Goal: Task Accomplishment & Management: Use online tool/utility

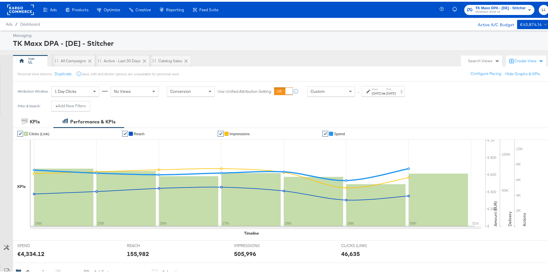
scroll to position [148, 0]
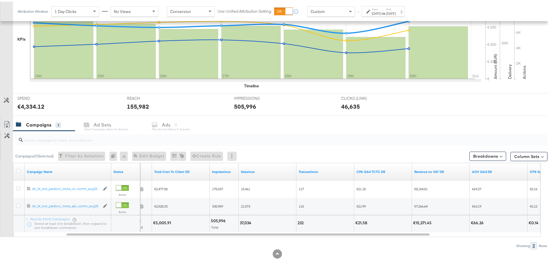
click at [522, 149] on div "Column Sets" at bounding box center [528, 155] width 37 height 12
click at [510, 157] on button "Column Sets" at bounding box center [528, 154] width 37 height 9
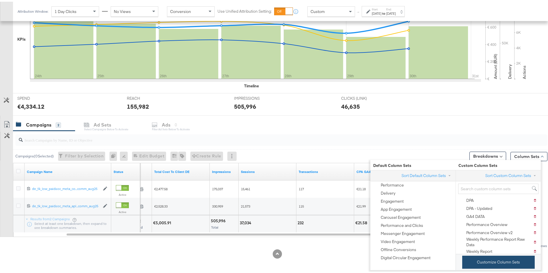
click at [492, 261] on button "Customize Column Sets" at bounding box center [498, 260] width 72 height 13
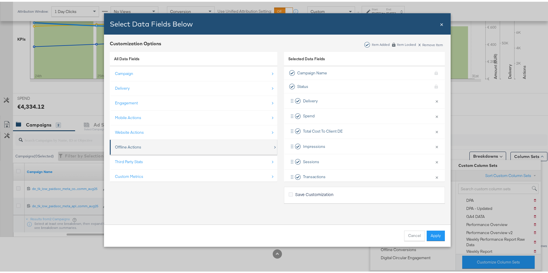
scroll to position [8, 0]
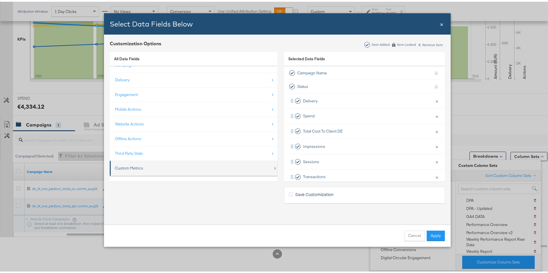
click at [115, 167] on div "Custom Metrics" at bounding box center [129, 166] width 28 height 5
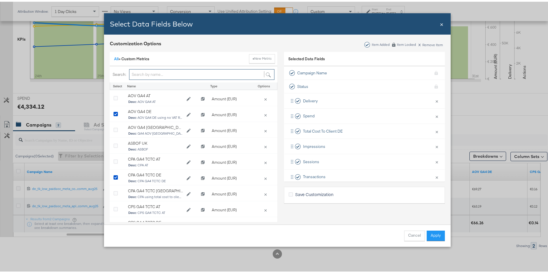
click at [145, 73] on input "Bulk Add Locations Modal" at bounding box center [201, 73] width 145 height 11
type input "revenue"
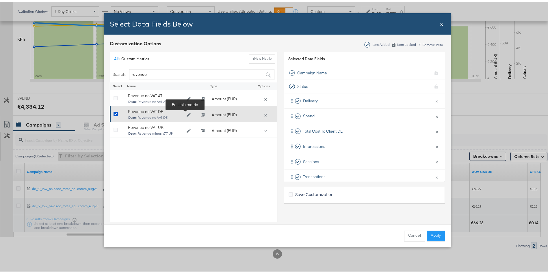
click at [187, 113] on icon "Edit Revenue no VAT DE" at bounding box center [189, 113] width 4 height 4
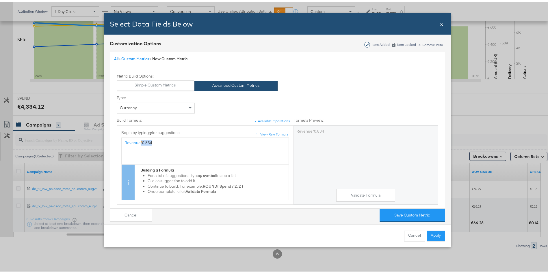
drag, startPoint x: 152, startPoint y: 143, endPoint x: 137, endPoint y: 142, distance: 15.4
click at [137, 142] on div "Revenue * 0.834" at bounding box center [204, 141] width 161 height 5
copy div "* 0.834"
click at [440, 26] on span "×" at bounding box center [441, 22] width 3 height 8
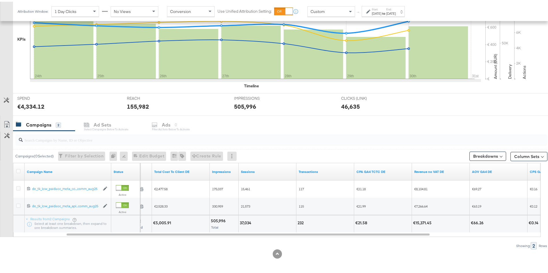
click at [526, 100] on div "SPEND SPEND €4,334.12 REACH REACH 155,982 IMPRESSIONS IMPRESSIONS 505,996 CLICK…" at bounding box center [283, 103] width 541 height 23
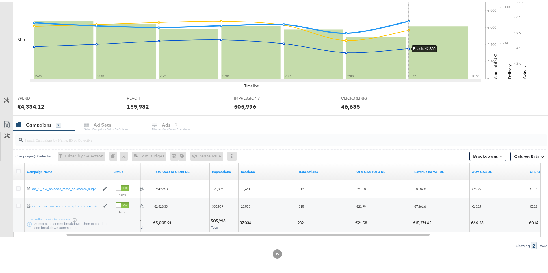
scroll to position [0, 0]
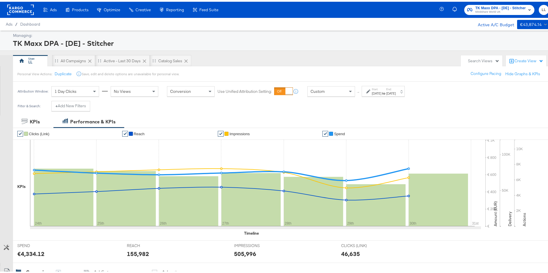
click at [481, 8] on span "Mindshare World UK" at bounding box center [500, 10] width 51 height 5
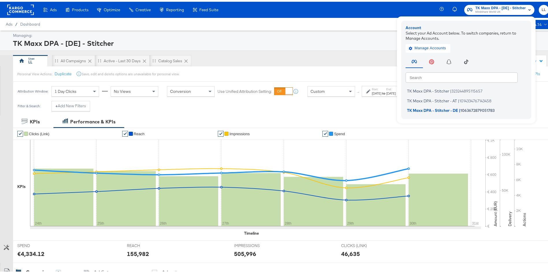
click at [24, 9] on rect at bounding box center [20, 8] width 27 height 10
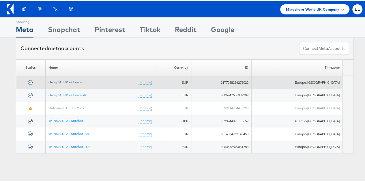
click at [58, 81] on link "GroupM_TJX_eComm" at bounding box center [65, 81] width 33 height 4
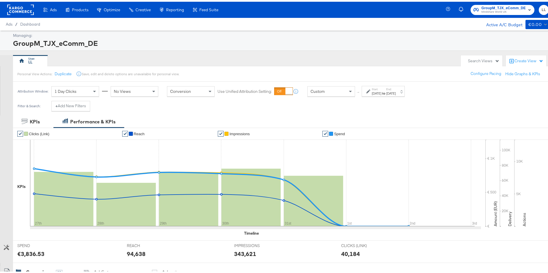
click at [386, 90] on strong "to" at bounding box center [383, 92] width 5 height 4
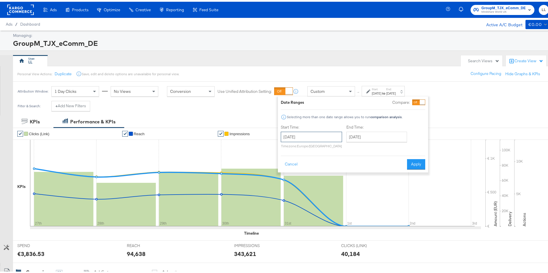
click at [295, 137] on input "July 27th 2025" at bounding box center [311, 135] width 61 height 10
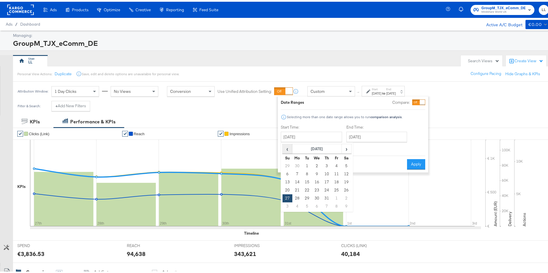
click at [291, 146] on span "‹" at bounding box center [287, 147] width 9 height 9
click at [285, 206] on td "29" at bounding box center [287, 205] width 10 height 8
type input "June 29th 2025"
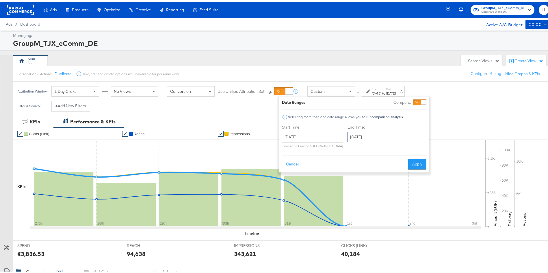
click at [361, 138] on input "August 2nd 2025" at bounding box center [377, 135] width 61 height 10
click at [413, 163] on td "2" at bounding box center [413, 165] width 10 height 8
click at [417, 162] on button "Apply" at bounding box center [417, 163] width 18 height 10
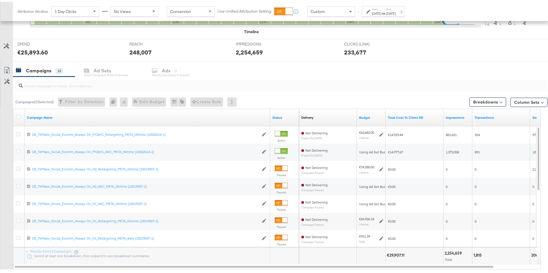
scroll to position [202, 0]
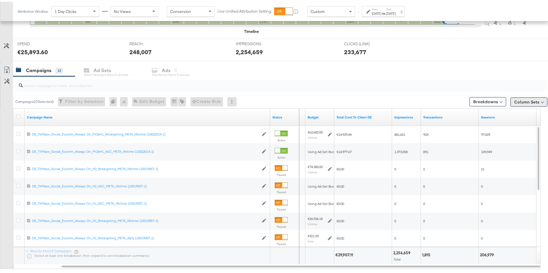
click at [518, 101] on button "Column Sets" at bounding box center [528, 100] width 37 height 9
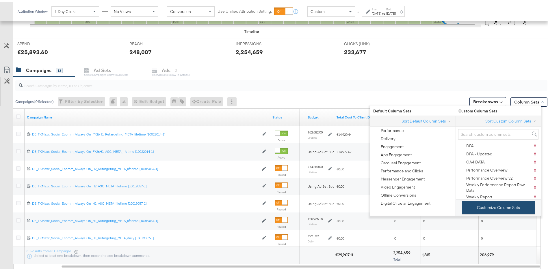
click at [489, 206] on button "Customize Column Sets" at bounding box center [498, 206] width 72 height 13
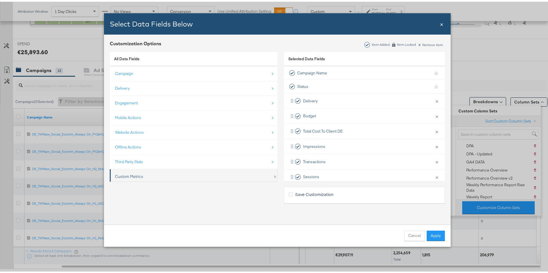
scroll to position [8, 0]
click at [120, 169] on div "Custom Metrics" at bounding box center [129, 166] width 28 height 5
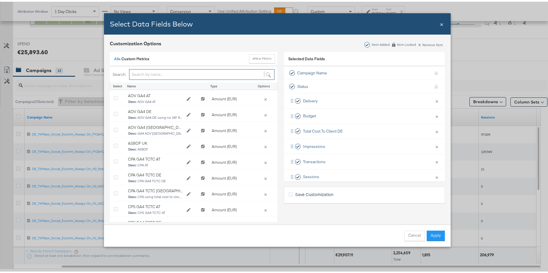
click at [137, 71] on input "Bulk Add Locations Modal" at bounding box center [201, 73] width 145 height 11
click at [114, 57] on link "All" at bounding box center [116, 57] width 4 height 5
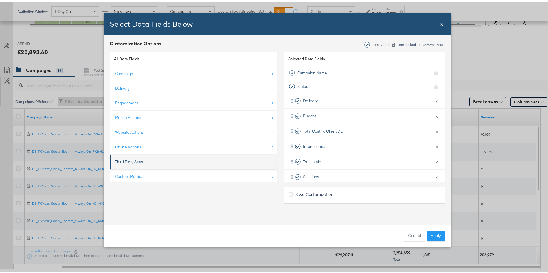
click at [125, 161] on div "Third Party Stats" at bounding box center [129, 160] width 28 height 5
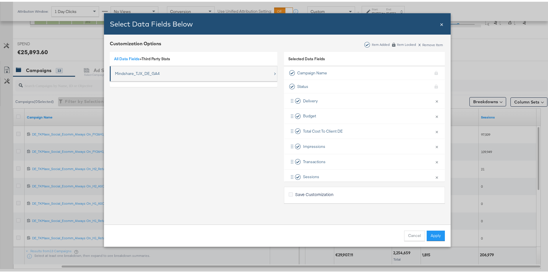
click at [141, 71] on div "Mindshare_TJX_DE_GA4" at bounding box center [137, 71] width 45 height 5
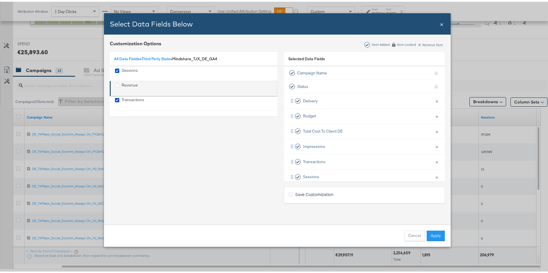
click at [122, 82] on div "Revenue" at bounding box center [130, 87] width 16 height 12
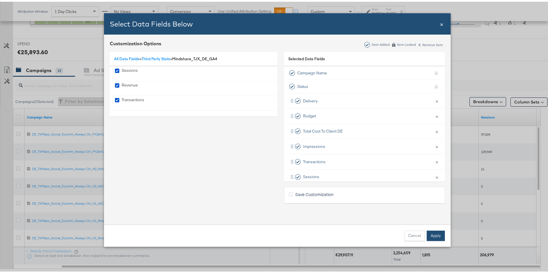
click at [427, 237] on button "Apply" at bounding box center [435, 234] width 18 height 10
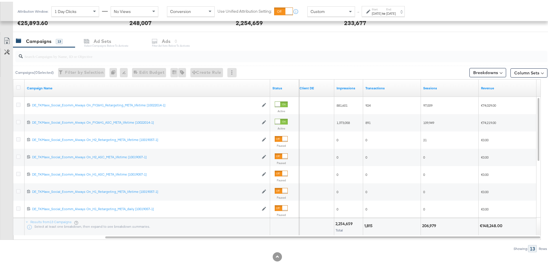
scroll to position [233, 0]
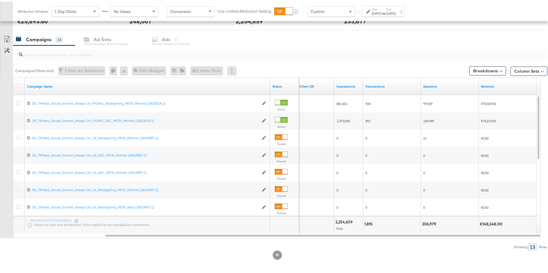
click at [381, 13] on div "Jun 29th 2025" at bounding box center [377, 12] width 10 height 5
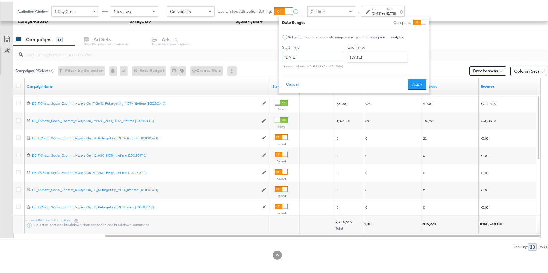
click at [305, 59] on input "June 29th 2025" at bounding box center [312, 55] width 61 height 10
click at [346, 67] on span "›" at bounding box center [347, 67] width 9 height 9
click at [289, 94] on td "6" at bounding box center [289, 93] width 10 height 8
type input "July 6th 2025"
click at [364, 53] on input "August 2nd 2025" at bounding box center [374, 55] width 61 height 10
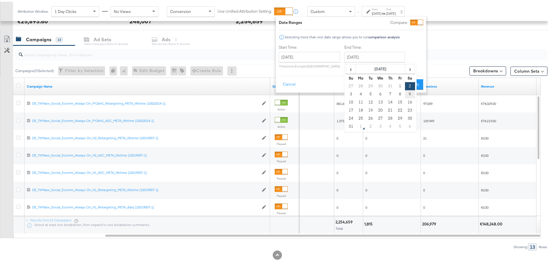
click at [409, 90] on td "9" at bounding box center [410, 93] width 10 height 8
type input "August 9th 2025"
click at [413, 83] on button "Apply" at bounding box center [413, 83] width 18 height 10
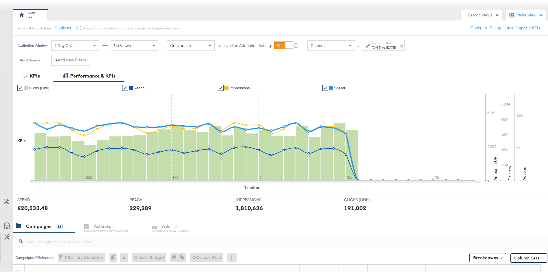
scroll to position [13, 0]
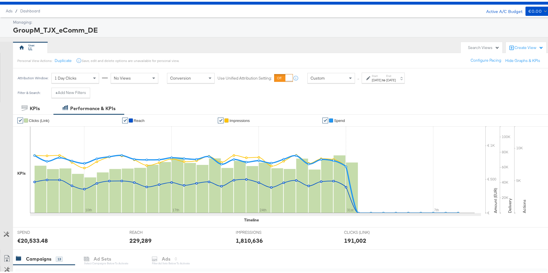
click at [381, 79] on div "Jul 6th 2025" at bounding box center [377, 78] width 10 height 5
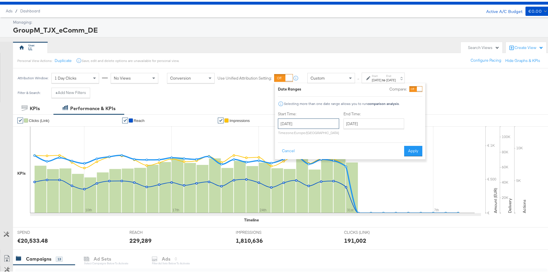
click at [299, 122] on input "July 6th 2025" at bounding box center [308, 122] width 61 height 10
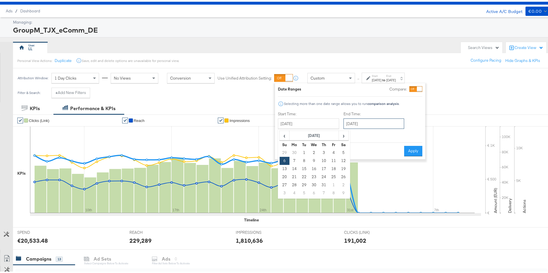
click at [358, 125] on input "August 9th 2025" at bounding box center [373, 122] width 61 height 10
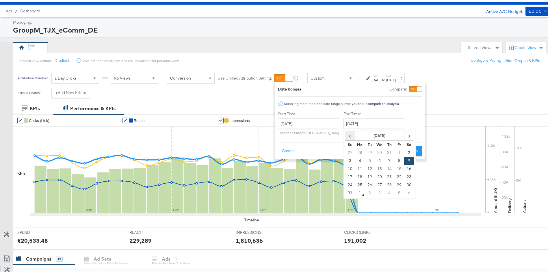
click at [346, 133] on span "‹" at bounding box center [349, 134] width 9 height 9
click at [297, 125] on input "July 6th 2025" at bounding box center [308, 122] width 61 height 10
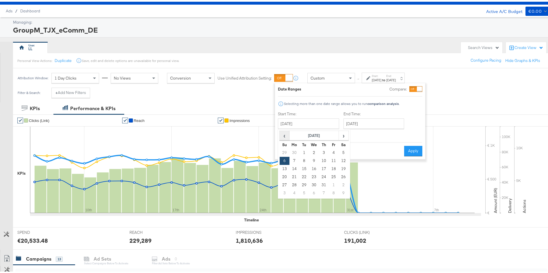
click at [288, 131] on span "‹" at bounding box center [284, 134] width 9 height 9
click at [284, 192] on td "29" at bounding box center [284, 192] width 10 height 8
type input "June 29th 2025"
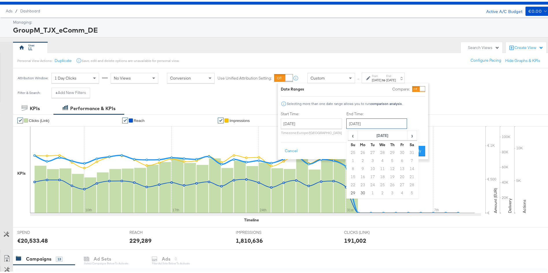
click at [363, 118] on input "August 9th 2025" at bounding box center [376, 122] width 61 height 10
click at [352, 133] on span "‹" at bounding box center [352, 134] width 9 height 9
click at [409, 132] on span "›" at bounding box center [411, 134] width 9 height 9
click at [412, 151] on td "5" at bounding box center [412, 151] width 10 height 8
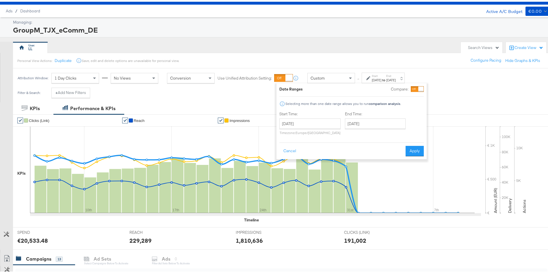
type input "July 5th 2025"
click at [417, 148] on button "Apply" at bounding box center [414, 149] width 18 height 10
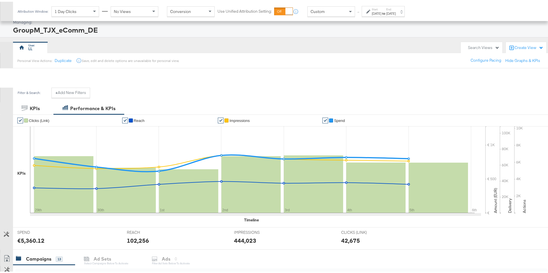
scroll to position [234, 0]
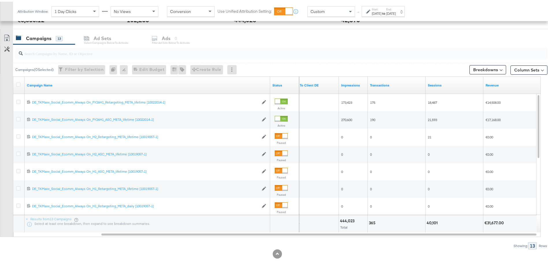
click at [386, 10] on strong "to" at bounding box center [383, 12] width 5 height 4
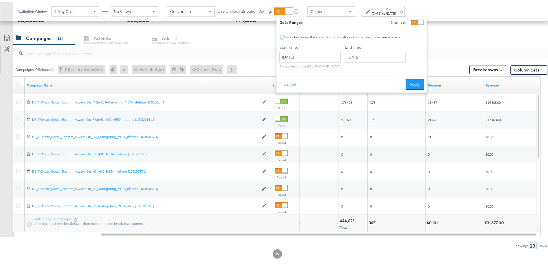
click at [296, 61] on div "June 29th 2025 ‹ June 2025 › Su Mo Tu We Th Fr Sa 25 26 27 28 29 30 31 1 2 3 4 …" at bounding box center [309, 58] width 61 height 16
click at [294, 54] on input "June 29th 2025" at bounding box center [309, 55] width 61 height 10
click at [469, 41] on div "Campaigns 13 Ad Sets Select Campaigns below to activate Ads 0 Filter Ad Sets be…" at bounding box center [283, 37] width 541 height 12
click at [489, 222] on div "€31,677.00" at bounding box center [494, 221] width 21 height 5
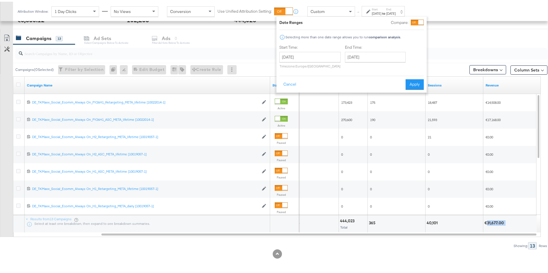
copy div "31,677.00"
click at [482, 14] on div "Attribution Window: 1 Day Clicks No Views Conversion Use Unified Attribution Se…" at bounding box center [274, 9] width 548 height 19
click at [459, 11] on div "Attribution Window: 1 Day Clicks No Views Conversion Use Unified Attribution Se…" at bounding box center [274, 9] width 548 height 19
